Goal: Information Seeking & Learning: Learn about a topic

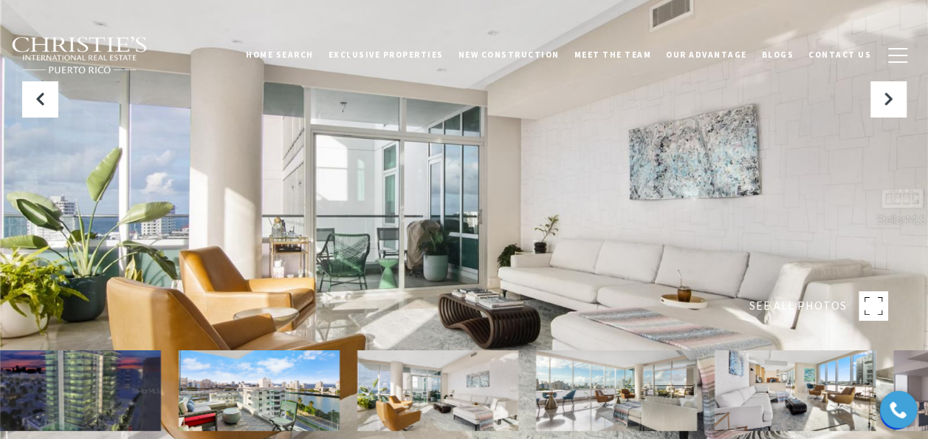
click at [869, 303] on rect at bounding box center [874, 306] width 30 height 30
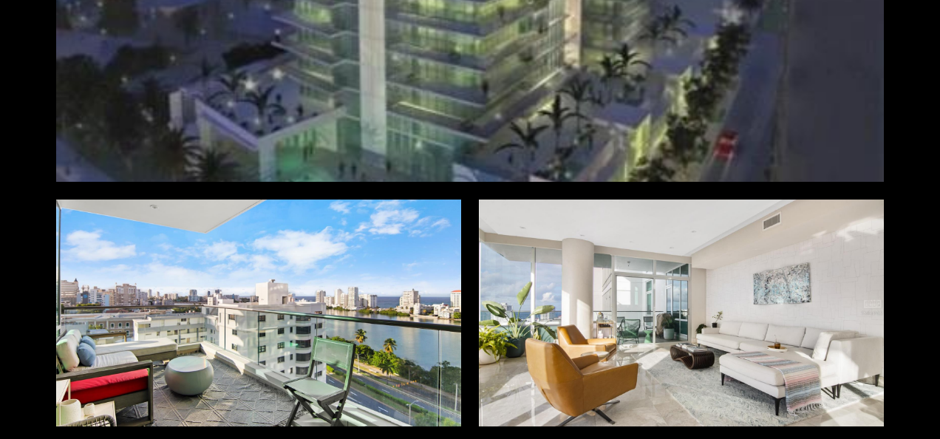
scroll to position [517, 0]
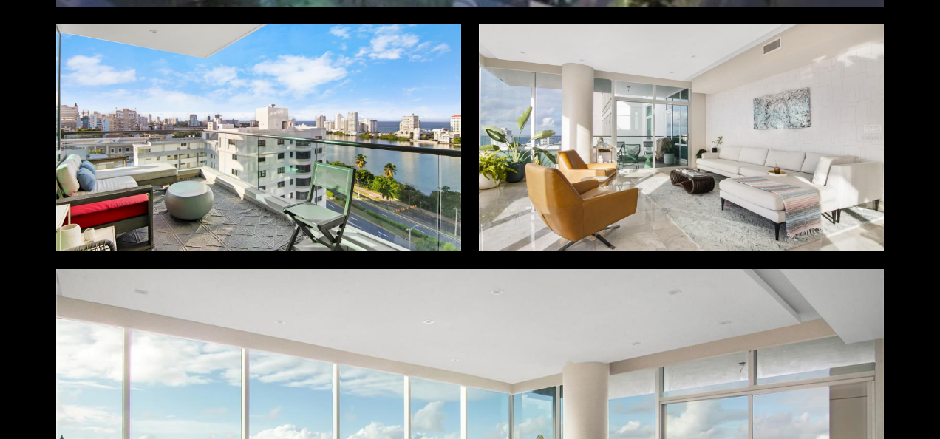
click at [217, 197] on div at bounding box center [258, 137] width 405 height 227
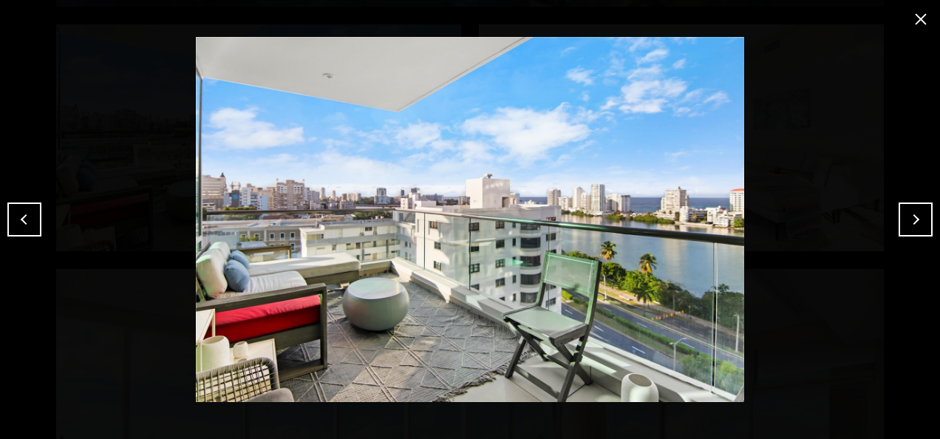
click at [919, 219] on button "Next" at bounding box center [915, 219] width 34 height 34
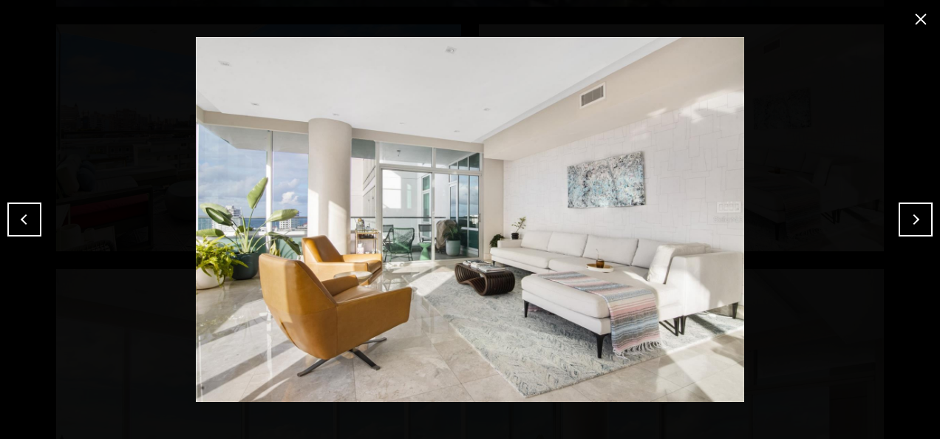
click at [919, 219] on button "Next" at bounding box center [915, 219] width 34 height 34
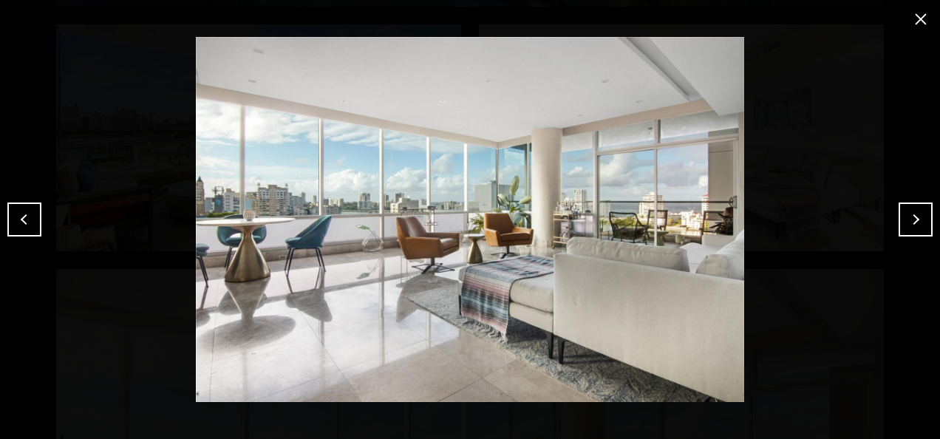
click at [919, 219] on button "Next" at bounding box center [915, 219] width 34 height 34
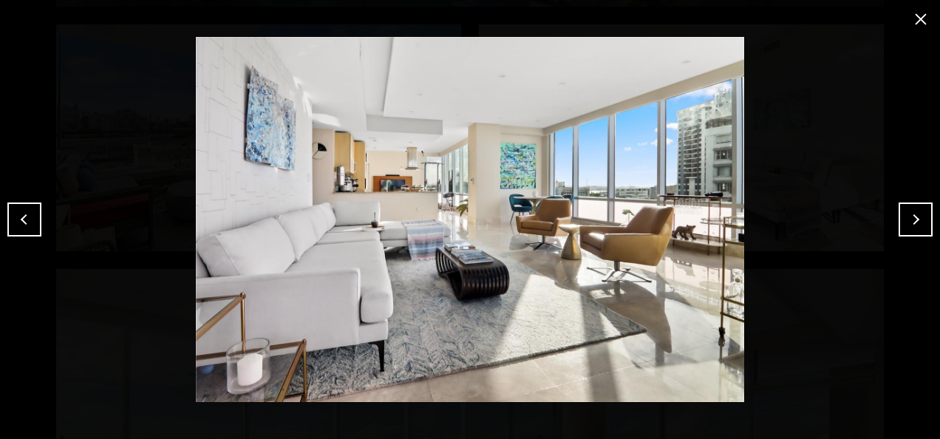
click at [919, 219] on button "Next" at bounding box center [915, 219] width 34 height 34
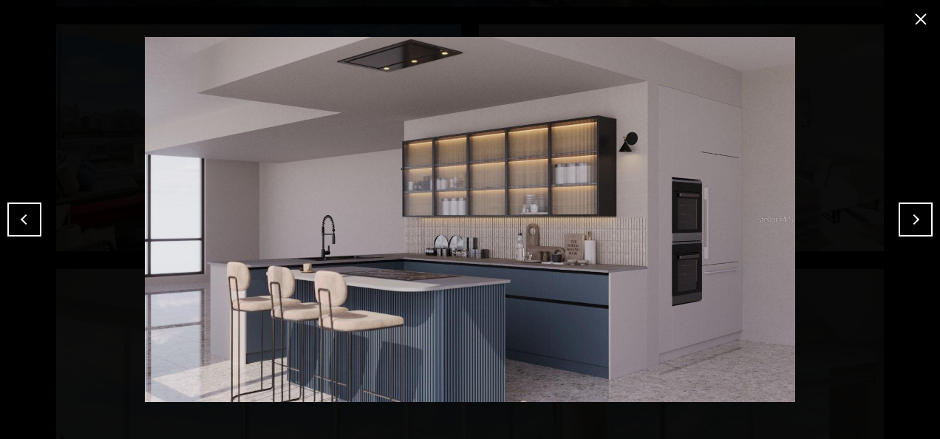
click at [919, 219] on button "Next" at bounding box center [915, 219] width 34 height 34
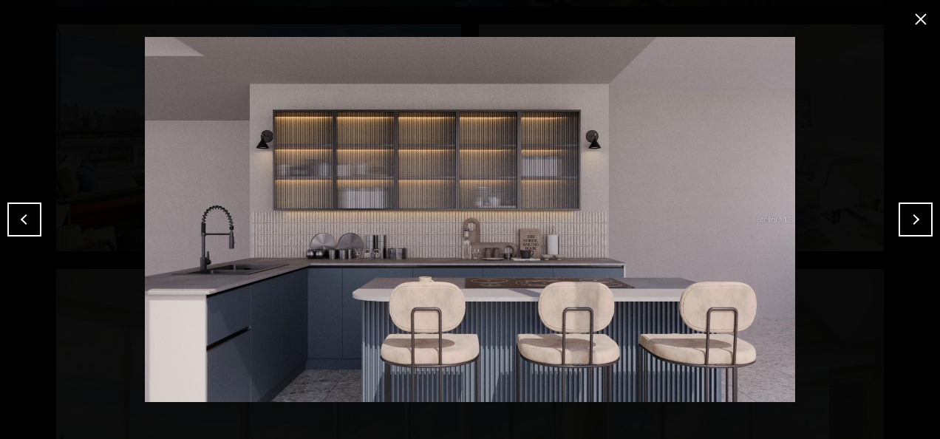
click at [919, 219] on button "Next" at bounding box center [915, 219] width 34 height 34
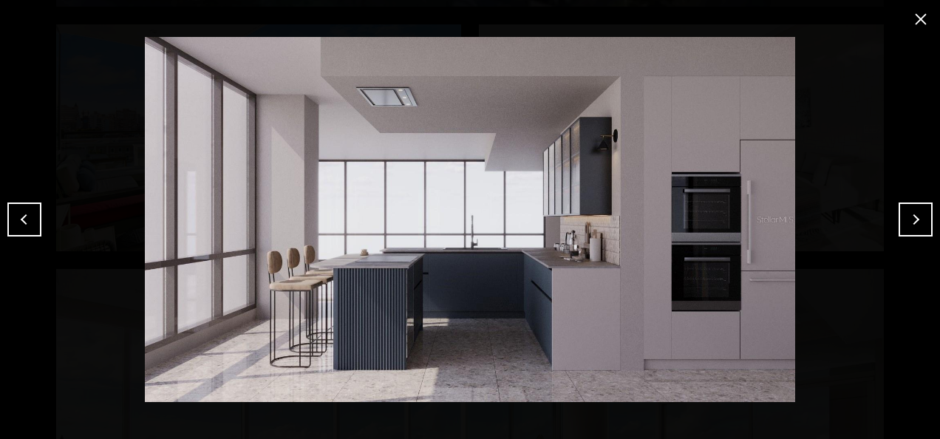
click at [919, 219] on button "Next" at bounding box center [915, 219] width 34 height 34
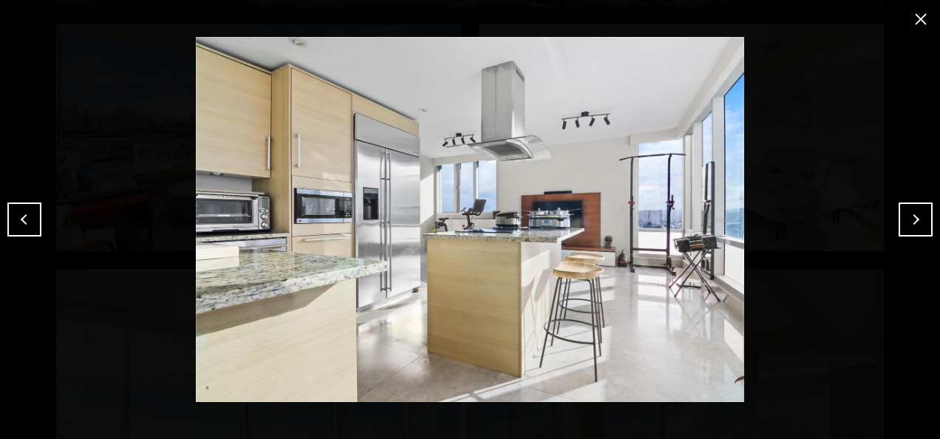
click at [919, 219] on button "Next" at bounding box center [915, 219] width 34 height 34
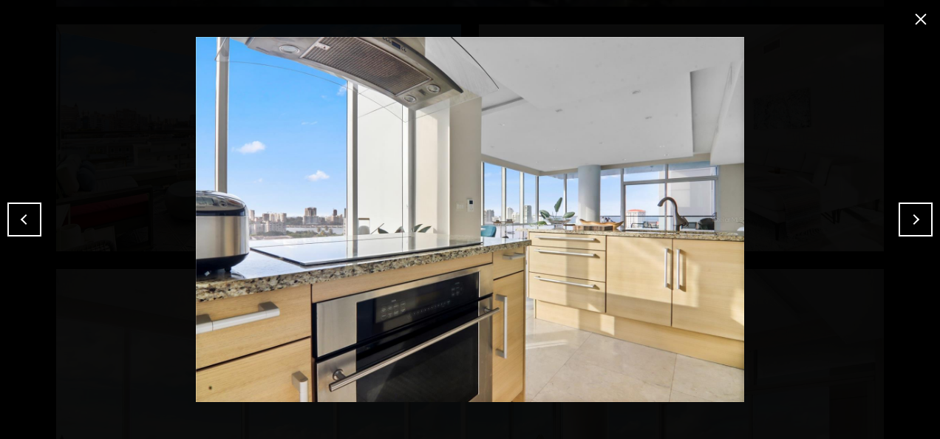
click at [919, 219] on button "Next" at bounding box center [915, 219] width 34 height 34
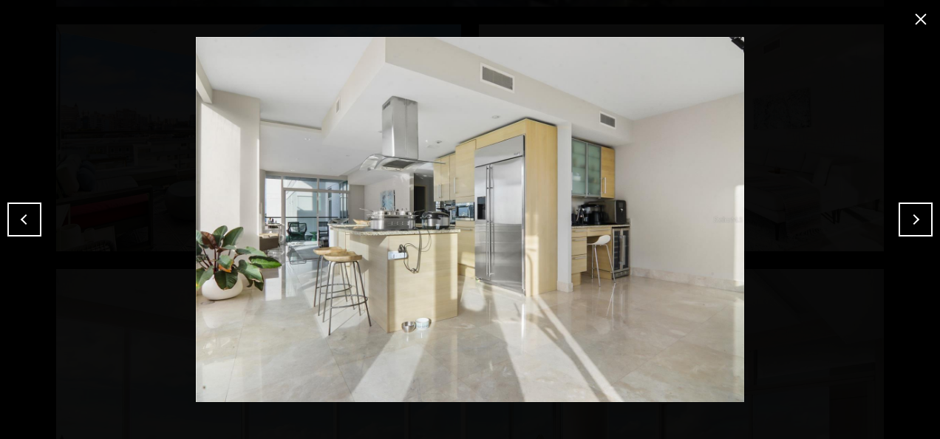
click at [919, 219] on button "Next" at bounding box center [915, 219] width 34 height 34
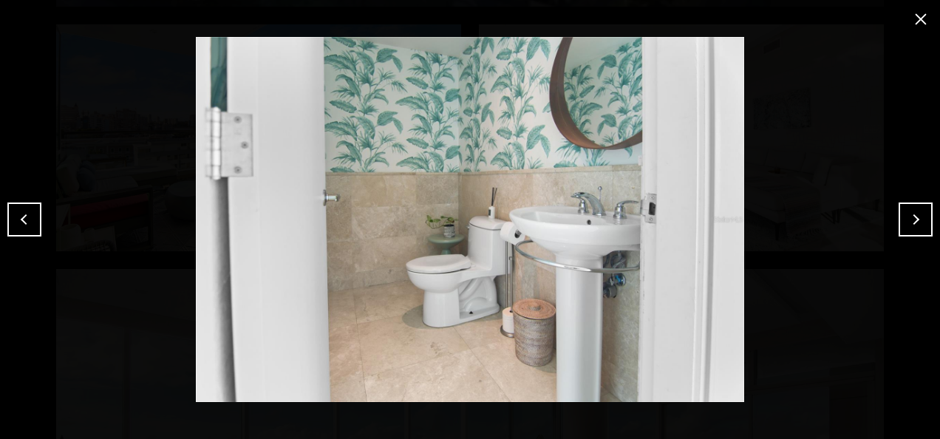
click at [919, 219] on button "Next" at bounding box center [915, 219] width 34 height 34
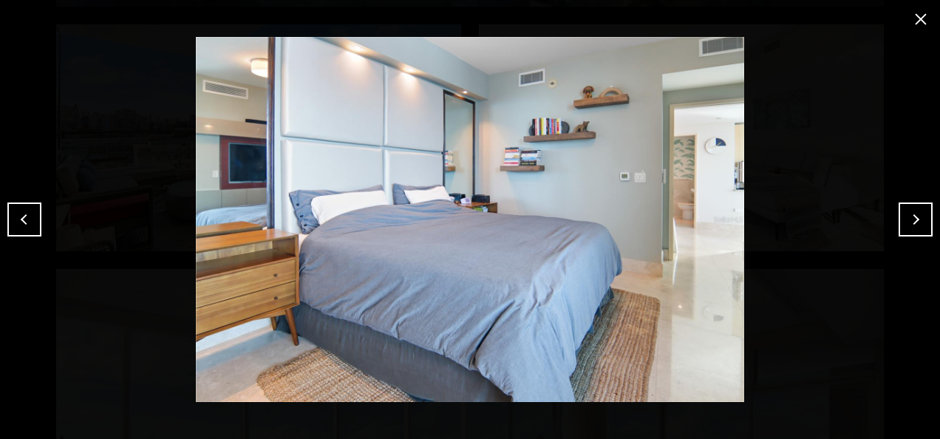
click at [919, 219] on button "Next" at bounding box center [915, 219] width 34 height 34
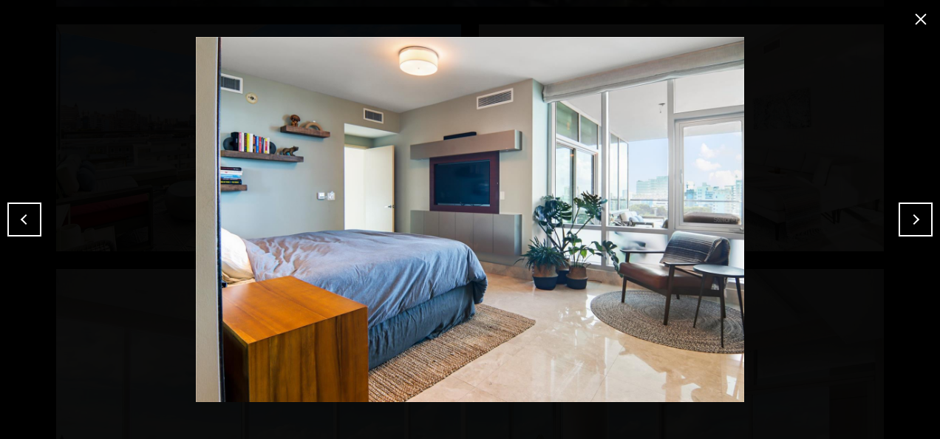
click at [919, 219] on button "Next" at bounding box center [915, 219] width 34 height 34
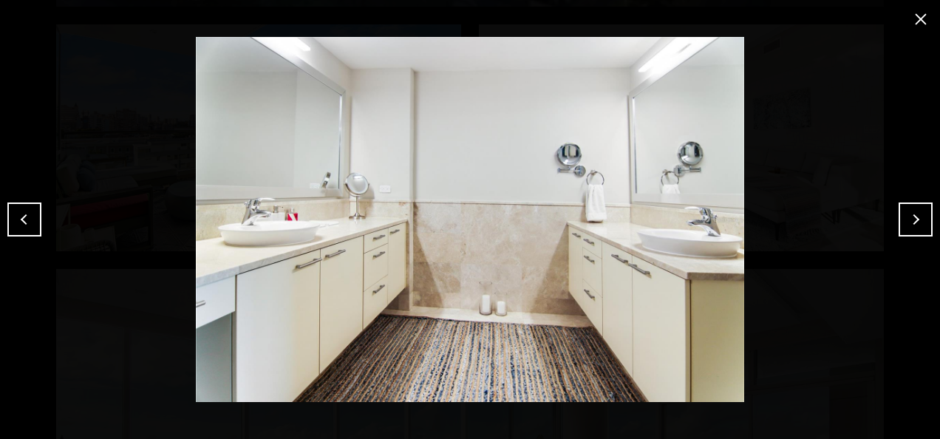
click at [919, 219] on button "Next" at bounding box center [915, 219] width 34 height 34
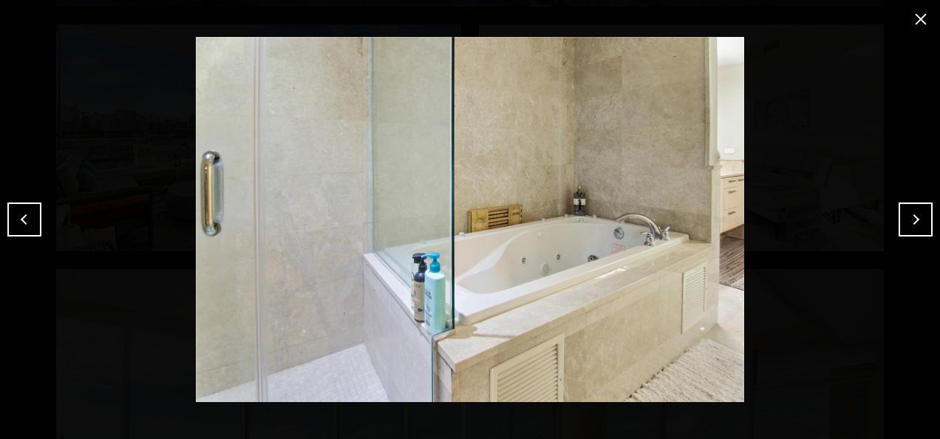
click at [919, 219] on button "Next" at bounding box center [915, 219] width 34 height 34
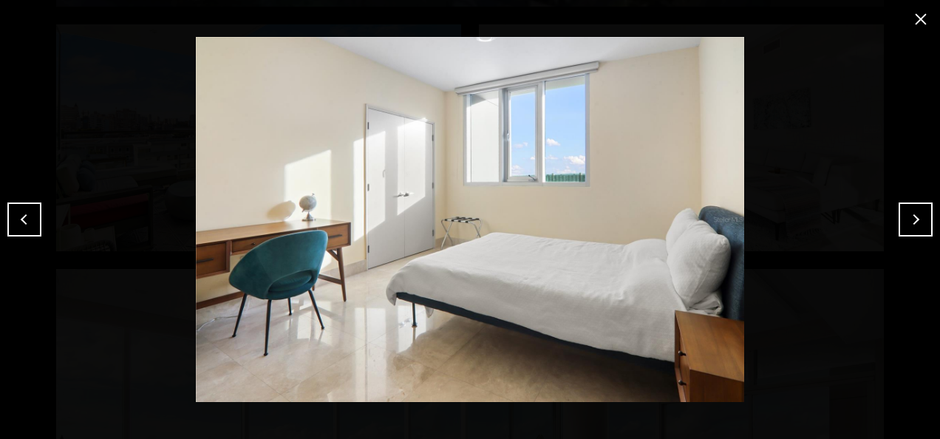
click at [919, 219] on button "Next" at bounding box center [915, 219] width 34 height 34
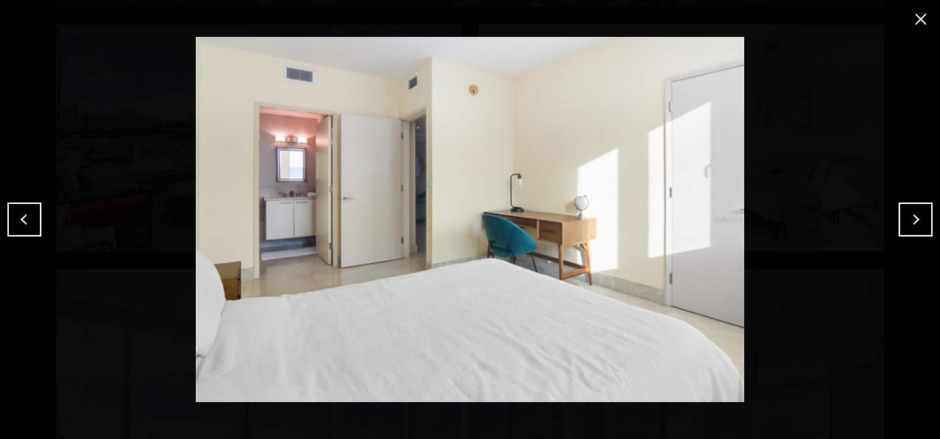
click at [919, 219] on button "Next" at bounding box center [915, 219] width 34 height 34
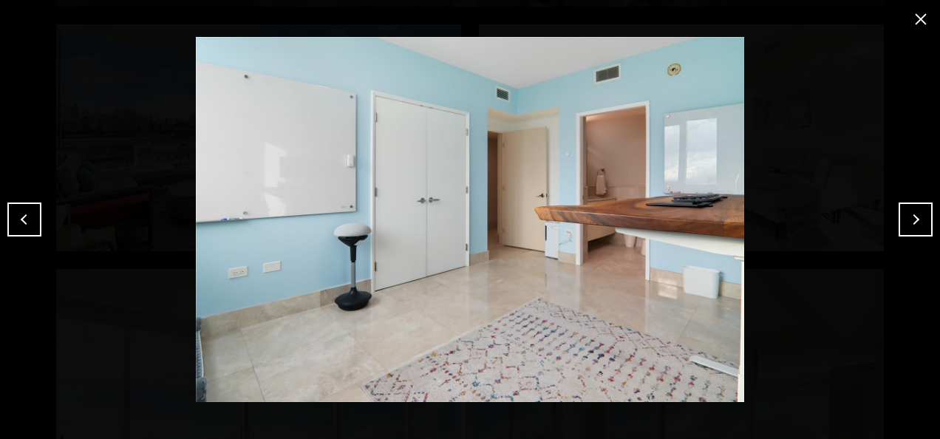
click at [919, 219] on button "Next" at bounding box center [915, 219] width 34 height 34
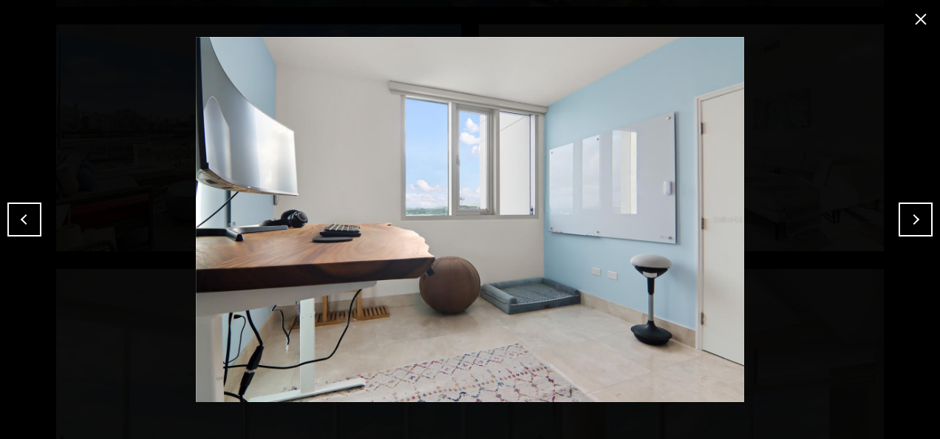
click at [919, 219] on button "Next" at bounding box center [915, 219] width 34 height 34
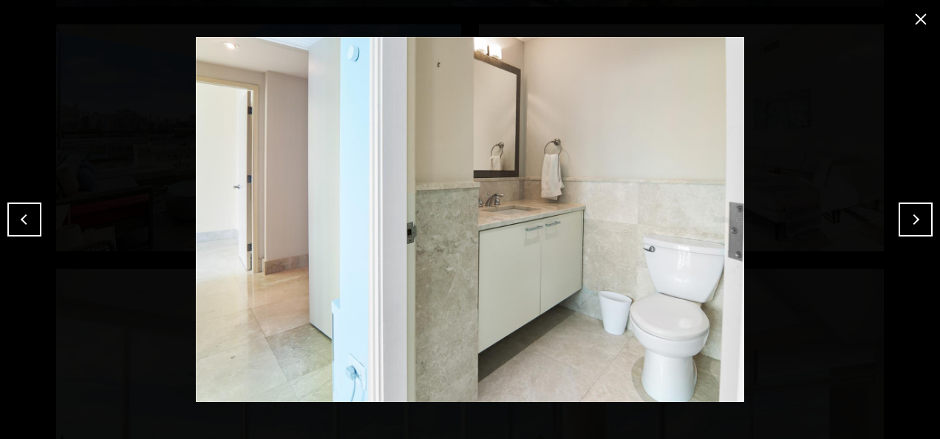
click at [916, 18] on button "close modal" at bounding box center [921, 19] width 24 height 24
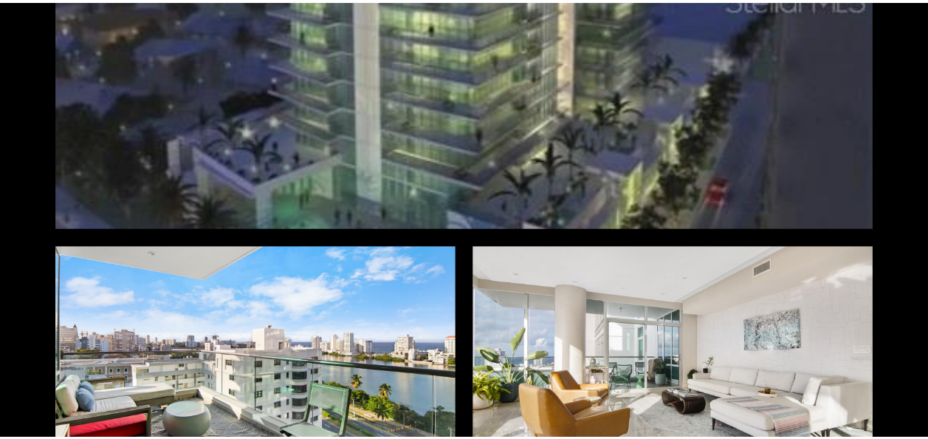
scroll to position [0, 0]
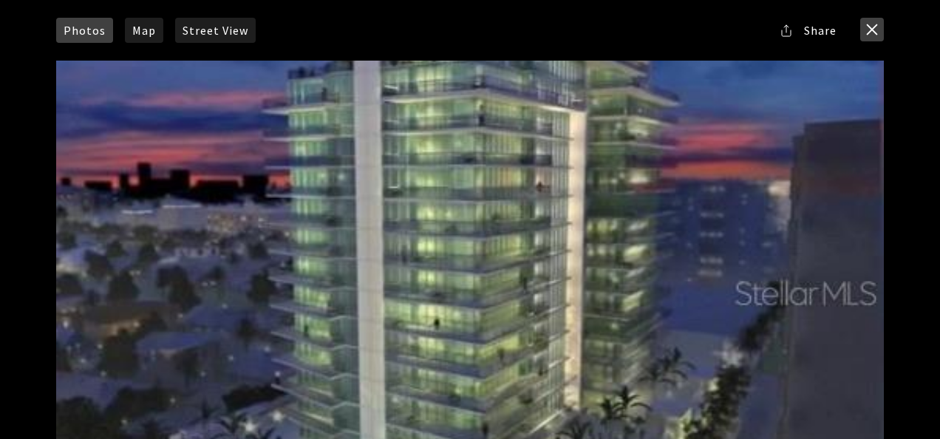
click at [866, 30] on button "close modal" at bounding box center [872, 30] width 24 height 24
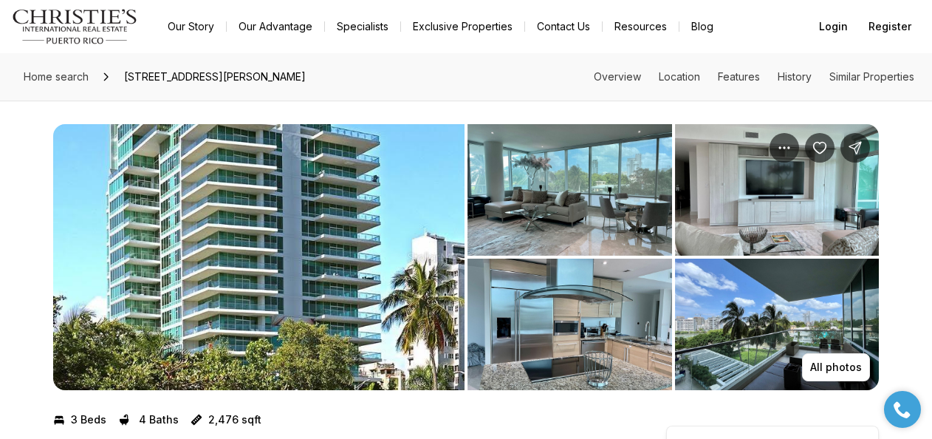
click at [604, 196] on img "View image gallery" at bounding box center [570, 189] width 205 height 131
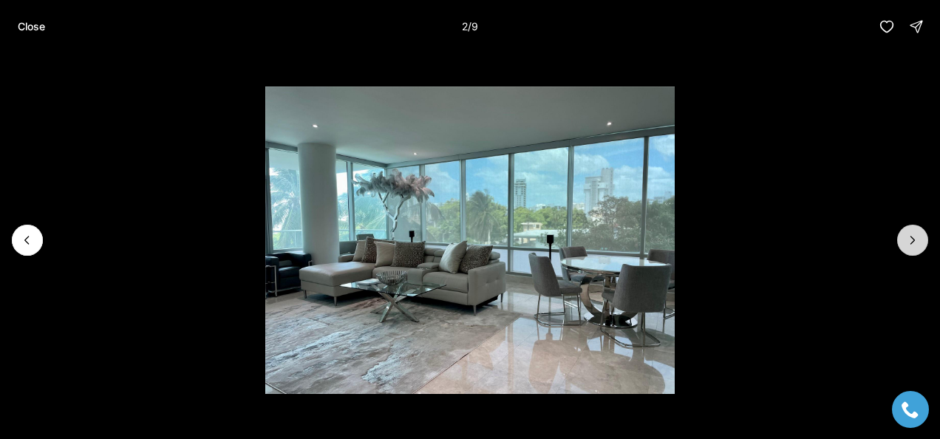
click at [909, 238] on icon "Next slide" at bounding box center [912, 240] width 15 height 15
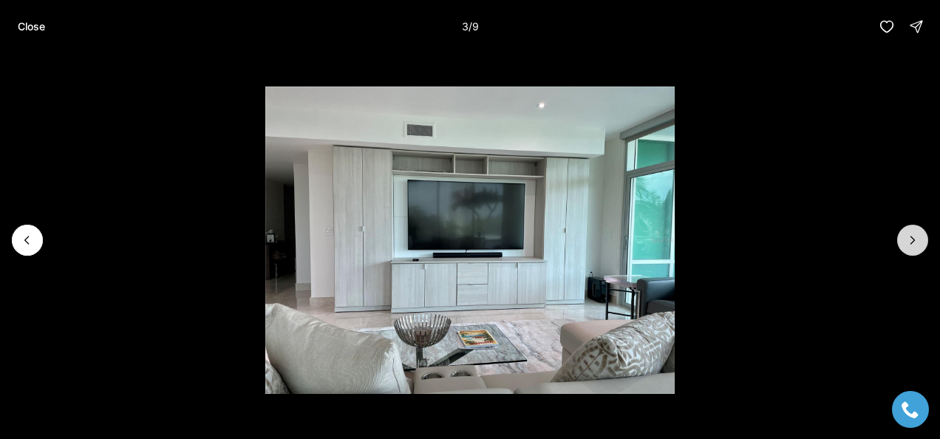
click at [909, 238] on icon "Next slide" at bounding box center [912, 240] width 15 height 15
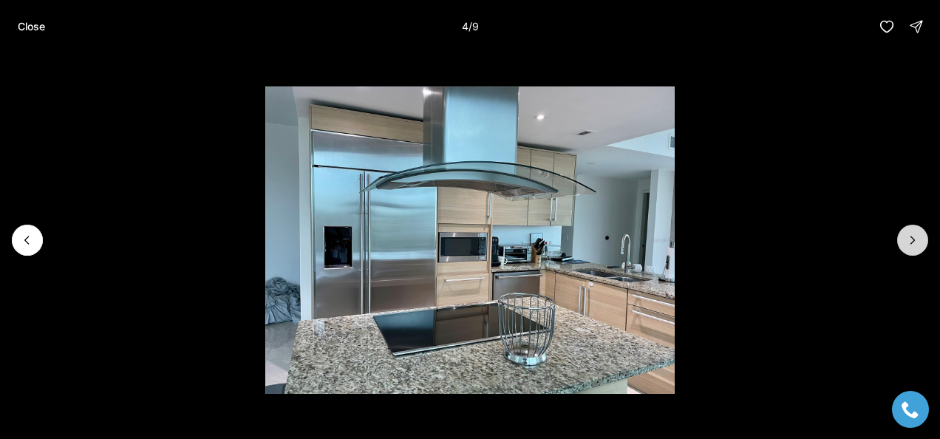
click at [909, 238] on icon "Next slide" at bounding box center [912, 240] width 15 height 15
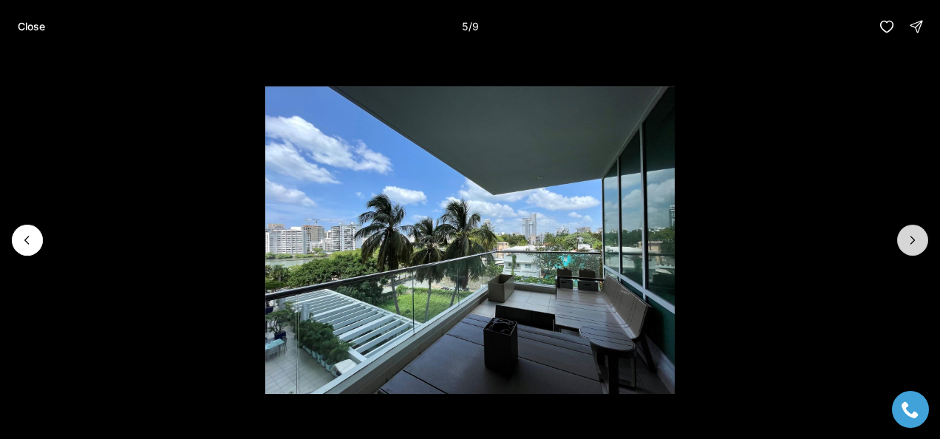
click at [909, 238] on icon "Next slide" at bounding box center [912, 240] width 15 height 15
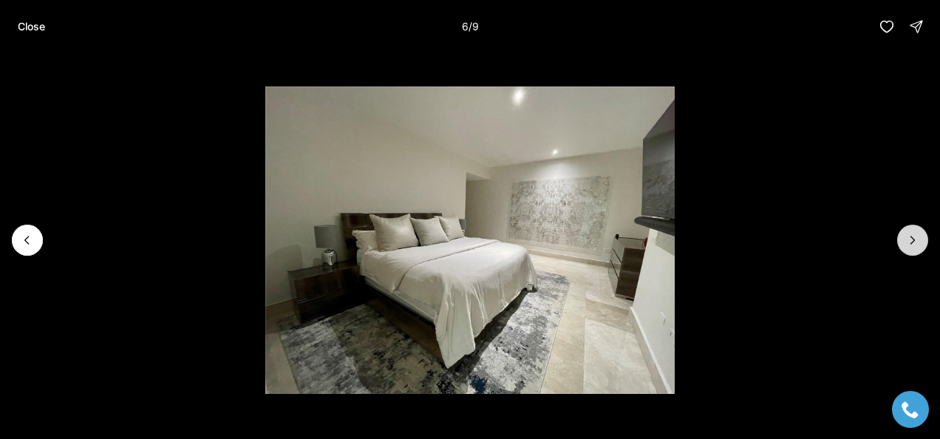
click at [909, 238] on icon "Next slide" at bounding box center [912, 240] width 15 height 15
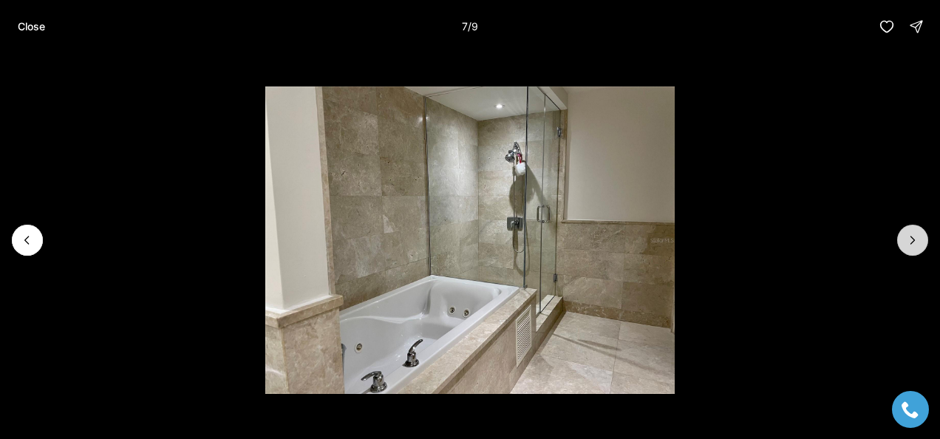
click at [909, 238] on icon "Next slide" at bounding box center [912, 240] width 15 height 15
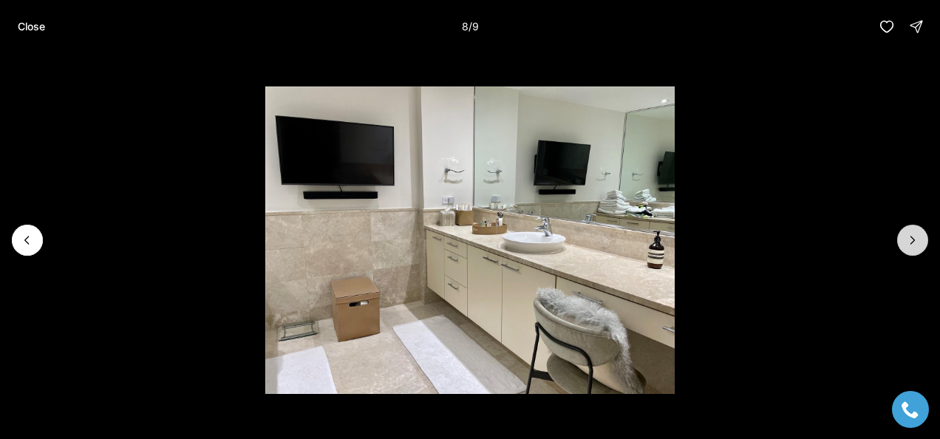
click at [909, 238] on icon "Next slide" at bounding box center [912, 240] width 15 height 15
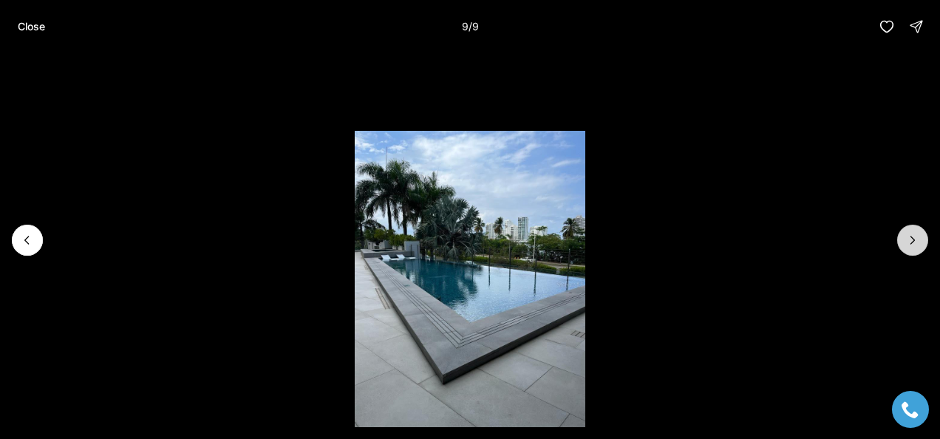
click at [909, 238] on div at bounding box center [912, 240] width 31 height 31
click at [29, 28] on p "Close" at bounding box center [31, 27] width 27 height 12
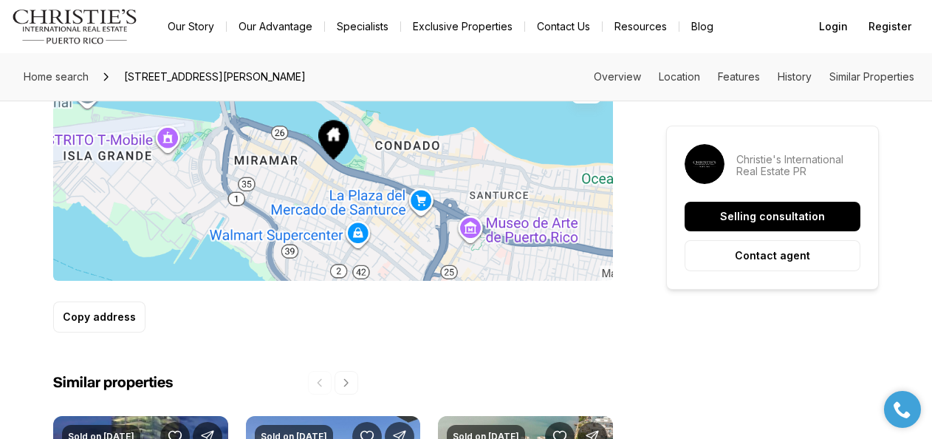
scroll to position [960, 0]
